Goal: Task Accomplishment & Management: Use online tool/utility

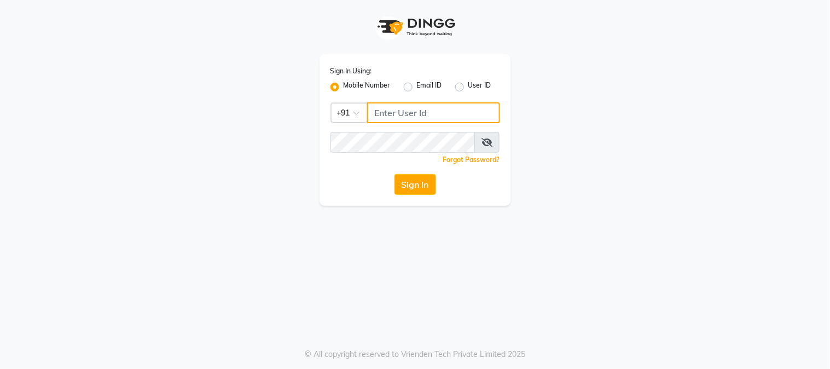
click at [474, 109] on input "Username" at bounding box center [433, 112] width 133 height 21
type input "141061400"
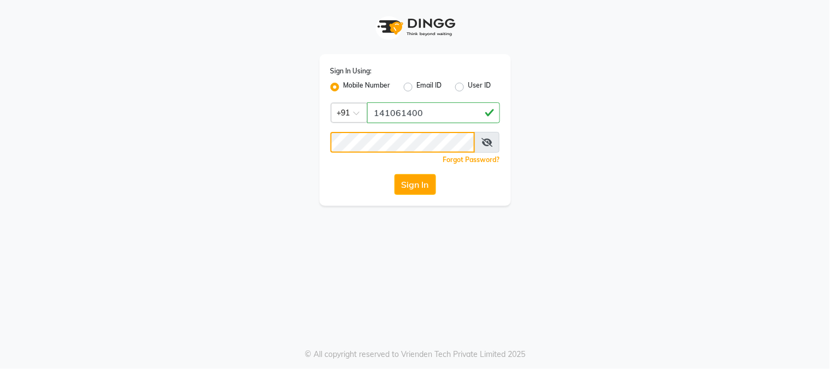
click at [394, 174] on button "Sign In" at bounding box center [415, 184] width 42 height 21
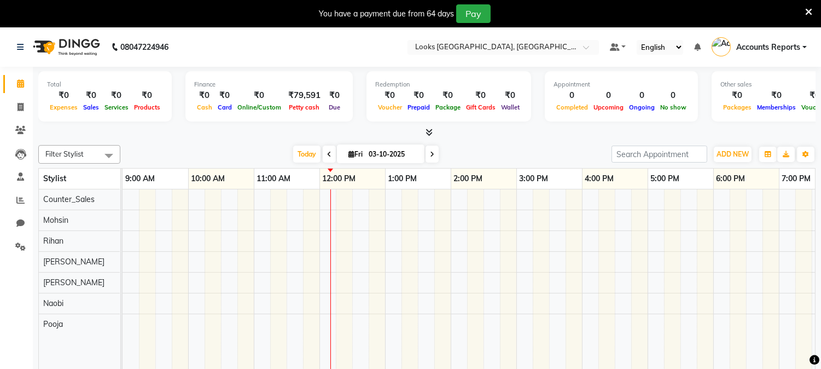
click at [810, 12] on icon at bounding box center [808, 12] width 7 height 10
